Goal: Transaction & Acquisition: Purchase product/service

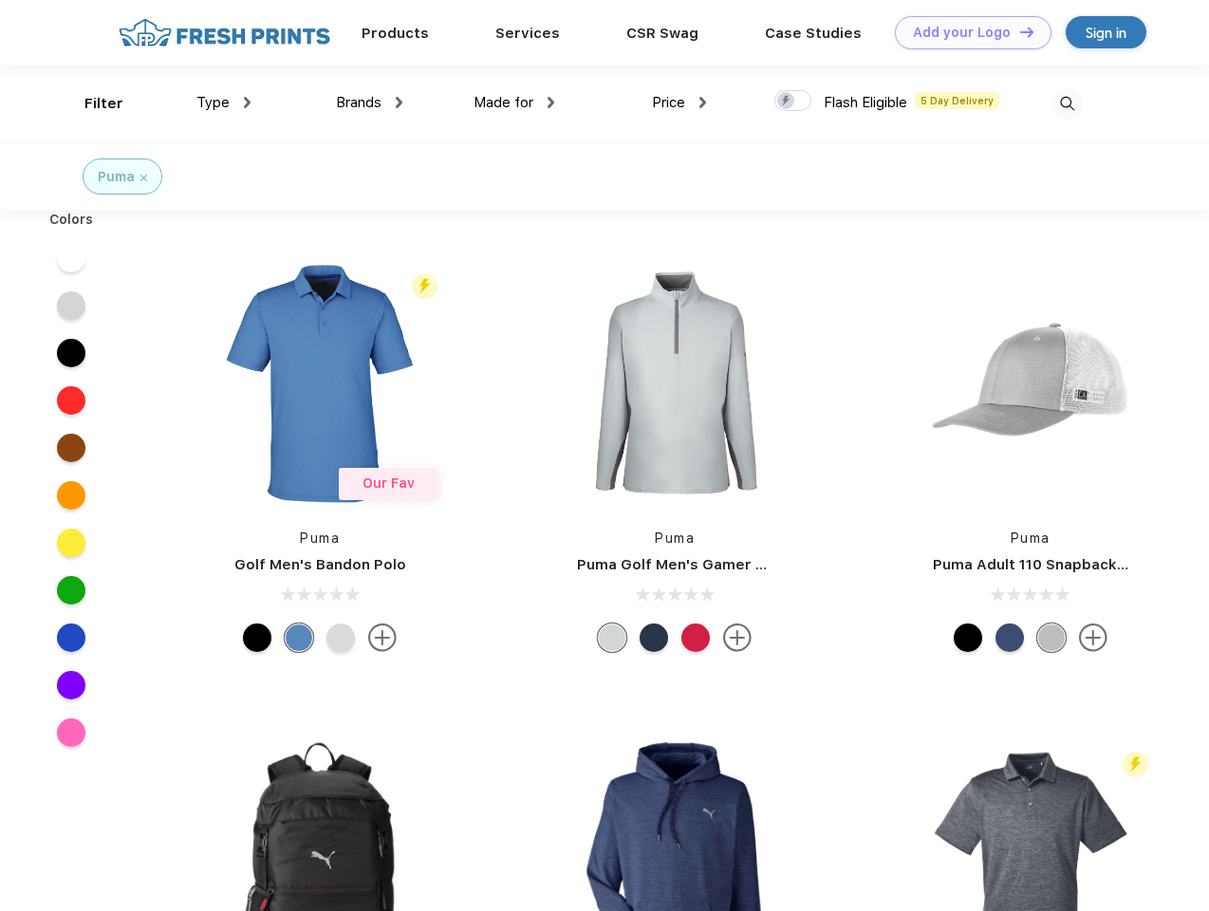
scroll to position [1, 0]
click at [966, 32] on link "Add your Logo Design Tool" at bounding box center [973, 32] width 157 height 33
click at [0, 0] on div "Design Tool" at bounding box center [0, 0] width 0 height 0
click at [1018, 31] on link "Add your Logo Design Tool" at bounding box center [973, 32] width 157 height 33
click at [91, 103] on div "Filter" at bounding box center [103, 104] width 39 height 22
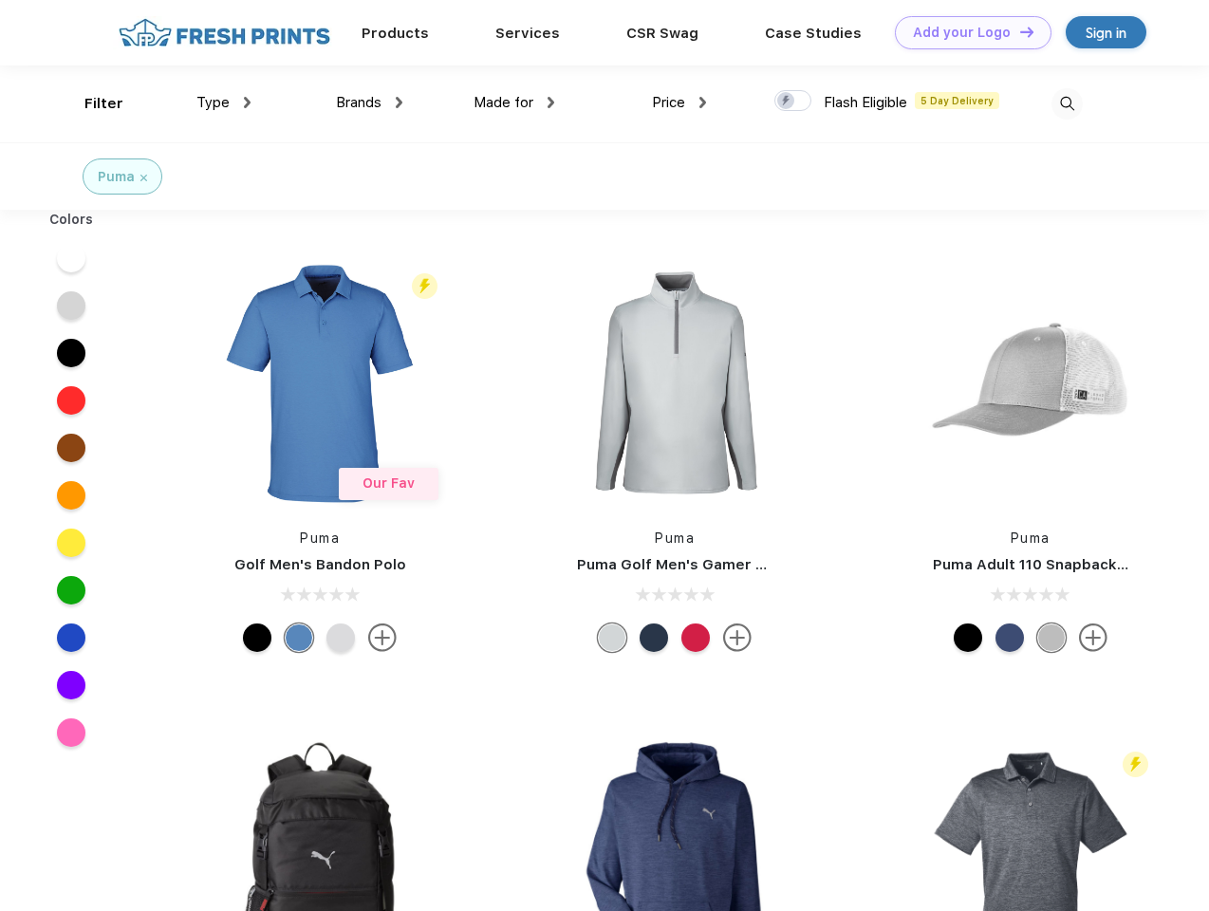
click at [224, 102] on span "Type" at bounding box center [212, 102] width 33 height 17
click at [369, 102] on span "Brands" at bounding box center [359, 102] width 46 height 17
click at [514, 102] on span "Made for" at bounding box center [503, 102] width 60 height 17
click at [679, 102] on span "Price" at bounding box center [668, 102] width 33 height 17
click at [793, 102] on div at bounding box center [792, 100] width 37 height 21
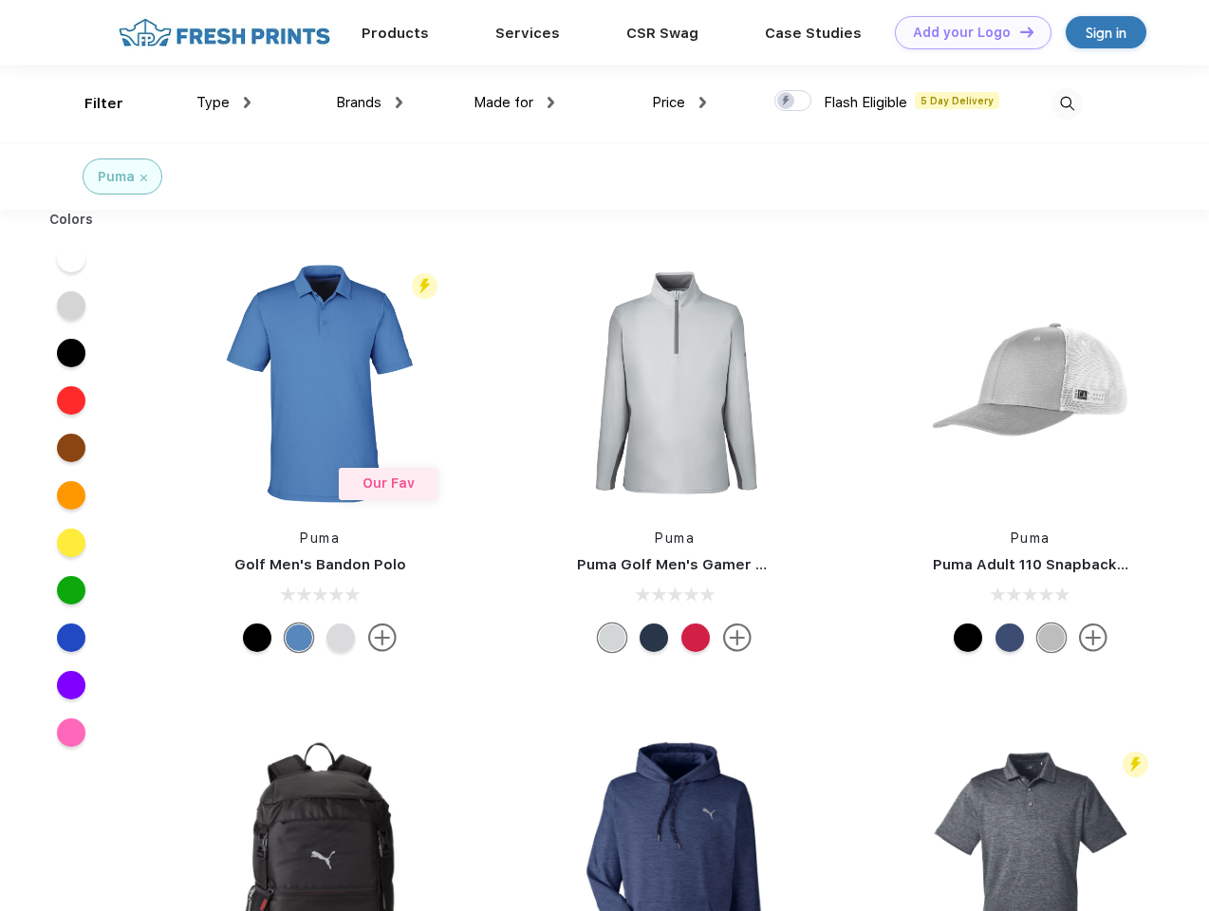
click at [787, 102] on input "checkbox" at bounding box center [780, 95] width 12 height 12
click at [1066, 103] on img at bounding box center [1066, 103] width 31 height 31
